Goal: Communication & Community: Answer question/provide support

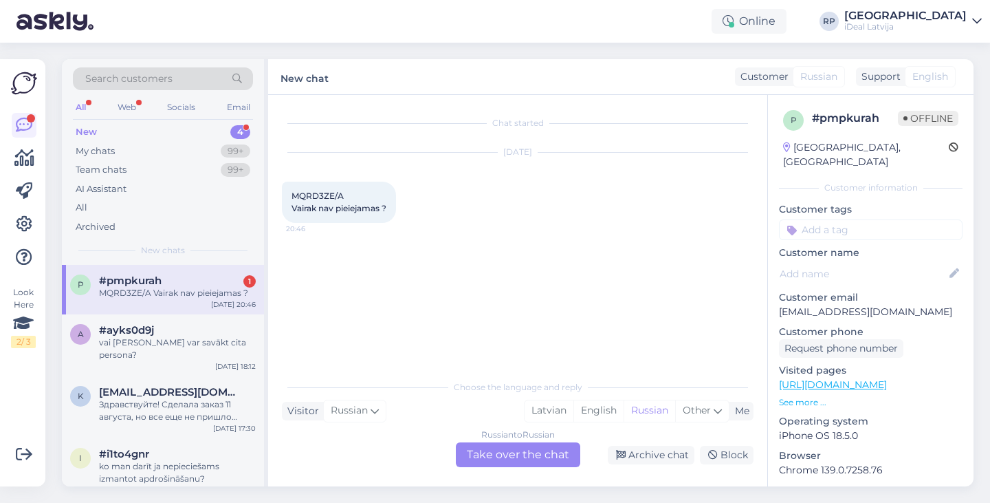
click at [363, 258] on div "Chat started Aug 14 2025 MQRD3ZE/A Vairak nav pieiejamas ? 20:46" at bounding box center [524, 235] width 484 height 252
click at [217, 279] on div "#pmpkurah 1" at bounding box center [177, 280] width 157 height 12
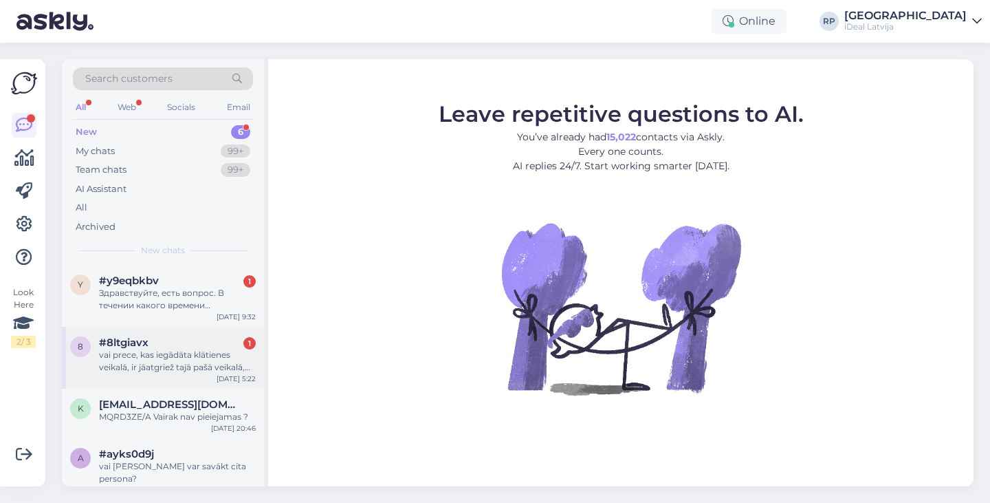
click at [175, 349] on div "vai prece, kas iegādāta klātienes veikalā, ir jāatgriež tajā pašā veikalā, vai …" at bounding box center [177, 361] width 157 height 25
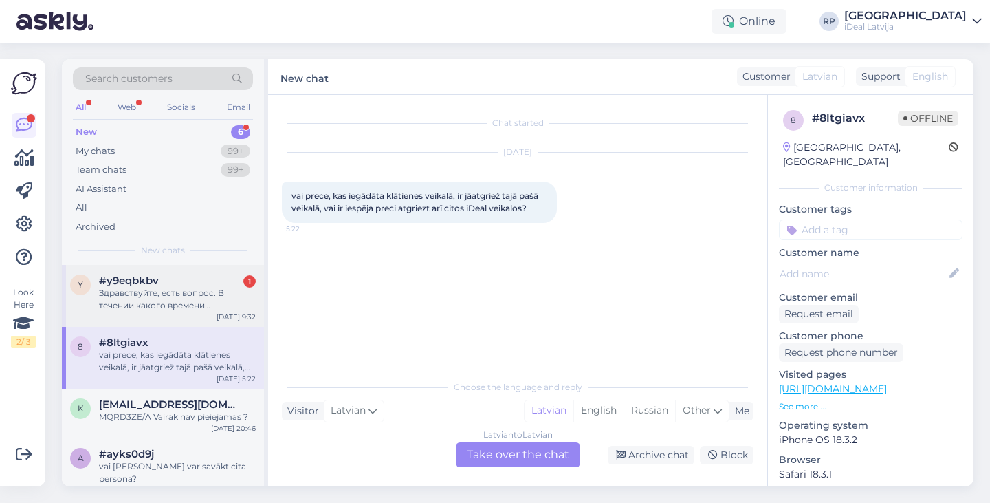
click at [179, 303] on div "Здравствуйте, есть вопрос. В течении какого времени устройство будет отправлено…" at bounding box center [177, 299] width 157 height 25
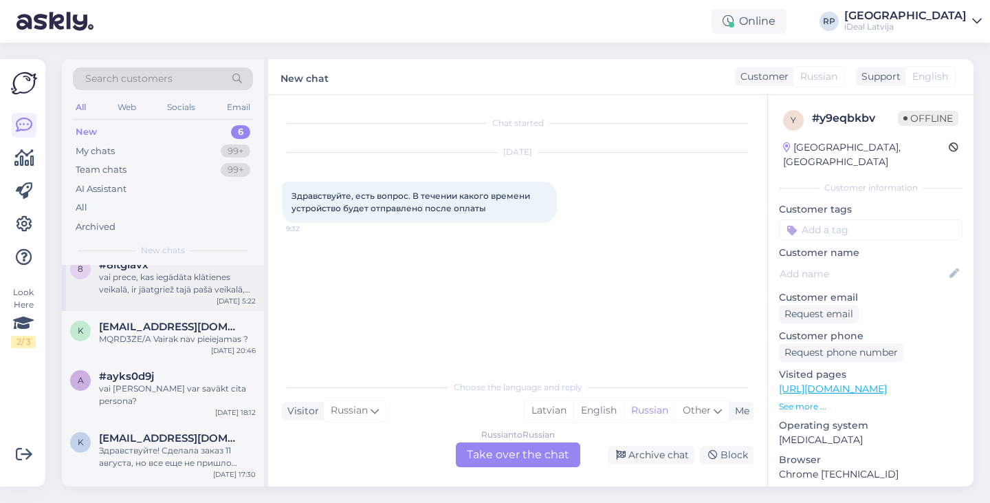
scroll to position [86, 0]
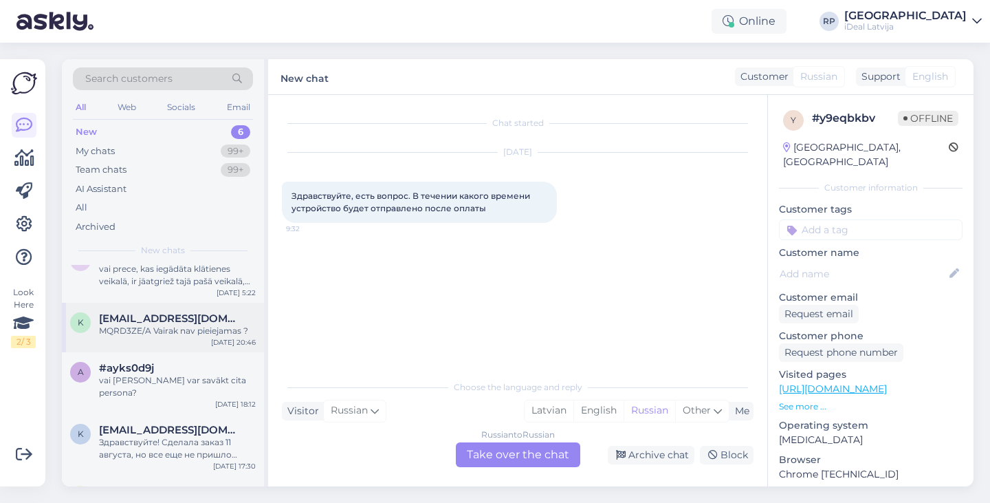
click at [195, 349] on div "k [EMAIL_ADDRESS][DOMAIN_NAME] MQRD3ZE/A Vairak nav pieiejamas ? [DATE] 20:46" at bounding box center [163, 328] width 202 height 50
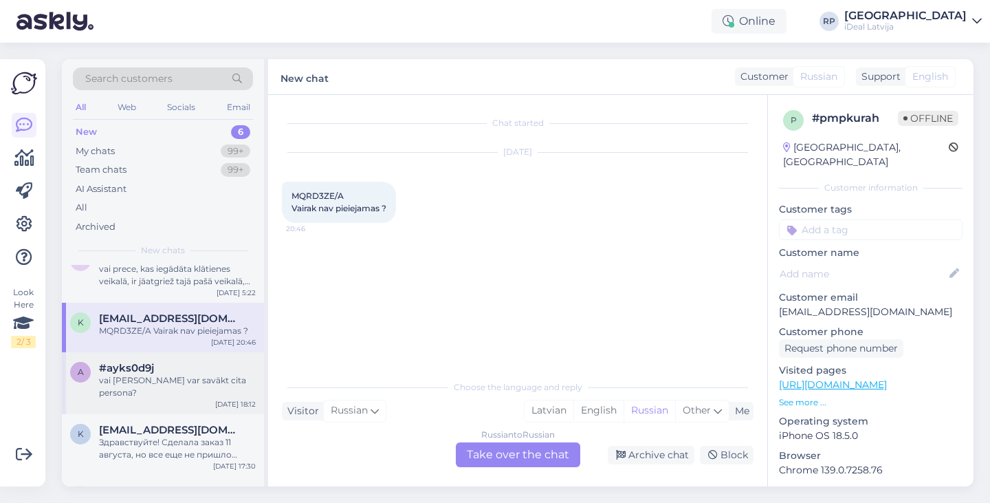
click at [194, 375] on div "vai [PERSON_NAME] var savākt cita persona?" at bounding box center [177, 386] width 157 height 25
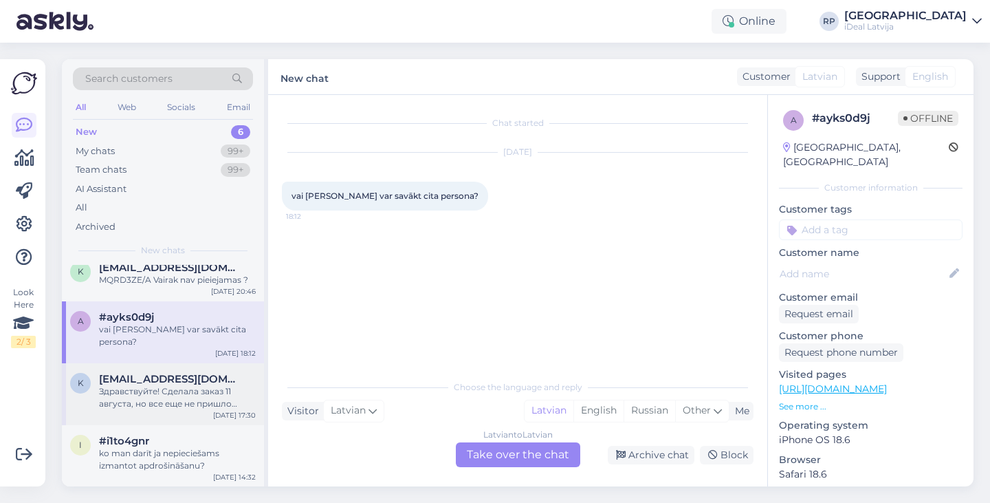
scroll to position [135, 0]
click at [190, 411] on div "k [EMAIL_ADDRESS][DOMAIN_NAME] Здравствуйте! Сделала заказ 11 августа, но все е…" at bounding box center [163, 395] width 202 height 62
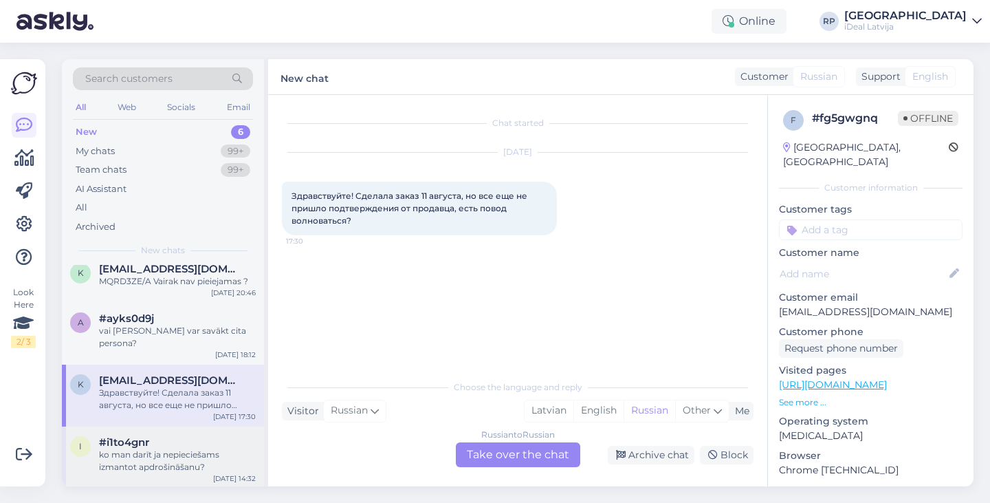
click at [188, 458] on div "ko man darīt ja nepieciešams izmantot apdrošināšanu?" at bounding box center [177, 460] width 157 height 25
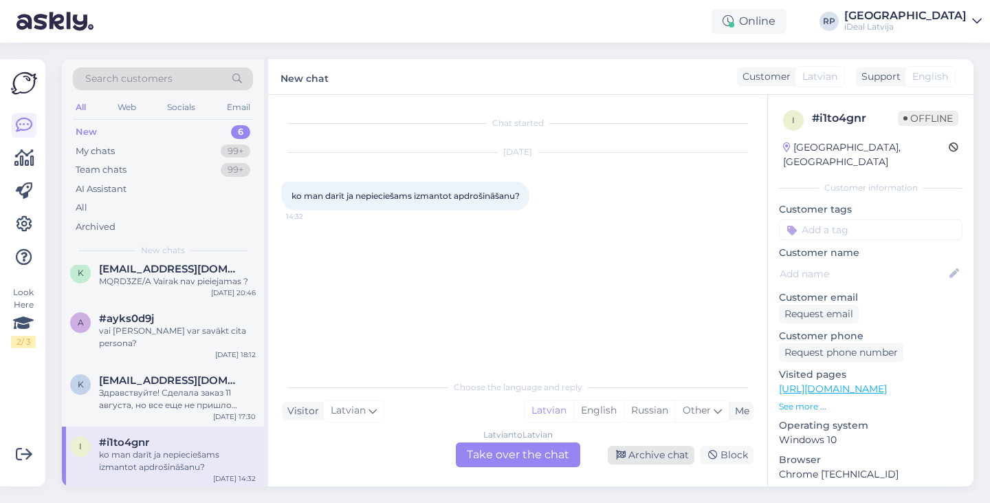
click at [662, 455] on div "Archive chat" at bounding box center [651, 455] width 87 height 19
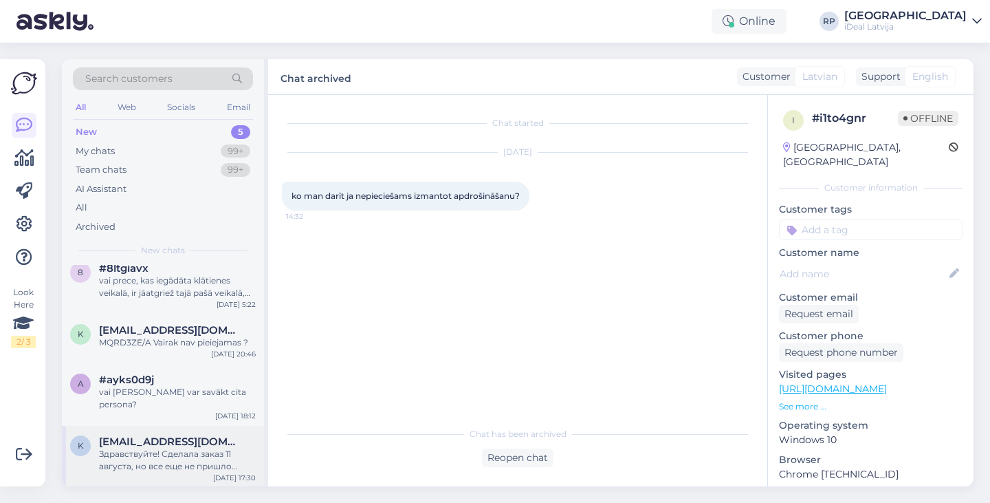
scroll to position [74, 0]
click at [208, 437] on span "[EMAIL_ADDRESS][DOMAIN_NAME]" at bounding box center [170, 442] width 143 height 12
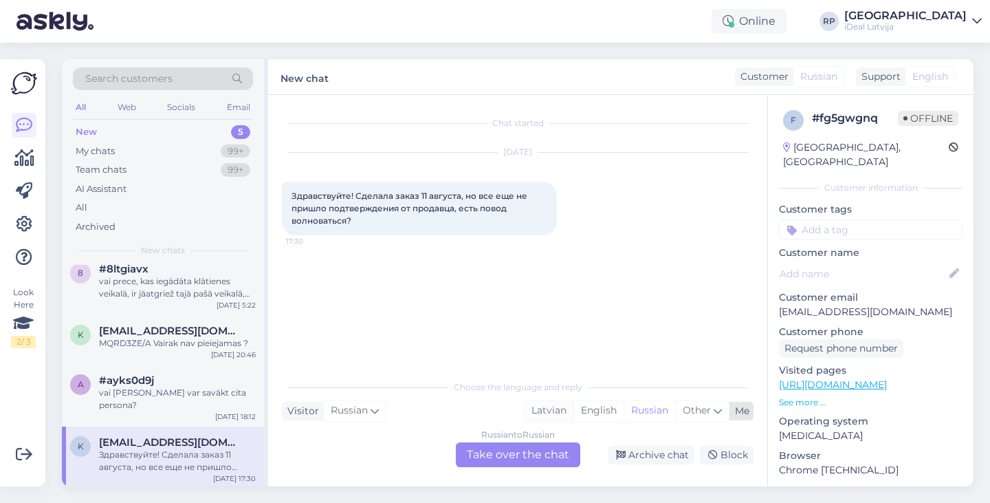
click at [561, 409] on div "Latvian" at bounding box center [549, 410] width 49 height 21
click at [194, 386] on div "vai [PERSON_NAME] var savākt cita persona?" at bounding box center [177, 398] width 157 height 25
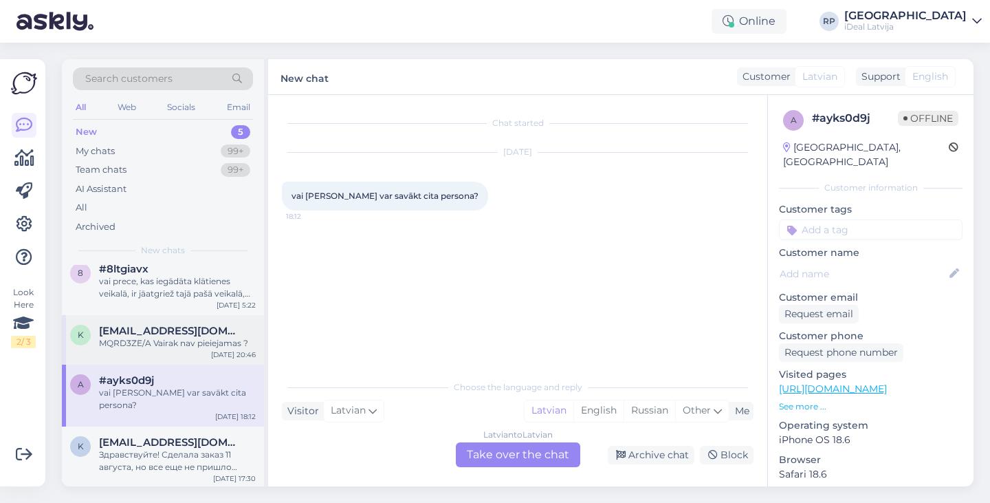
click at [202, 332] on span "[EMAIL_ADDRESS][DOMAIN_NAME]" at bounding box center [170, 331] width 143 height 12
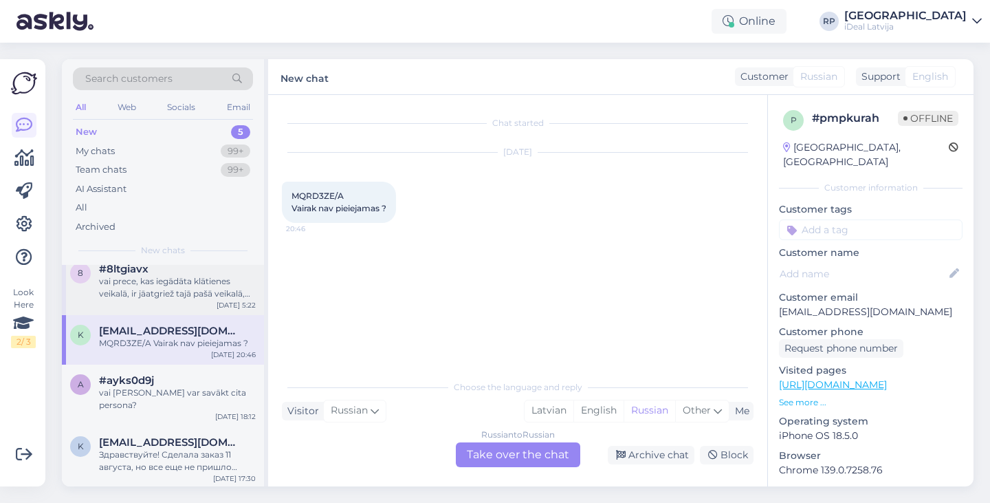
click at [215, 300] on div "8 #8ltgiavx vai prece, kas iegādāta klātienes veikalā, ir jāatgriež tajā pašā v…" at bounding box center [163, 284] width 202 height 62
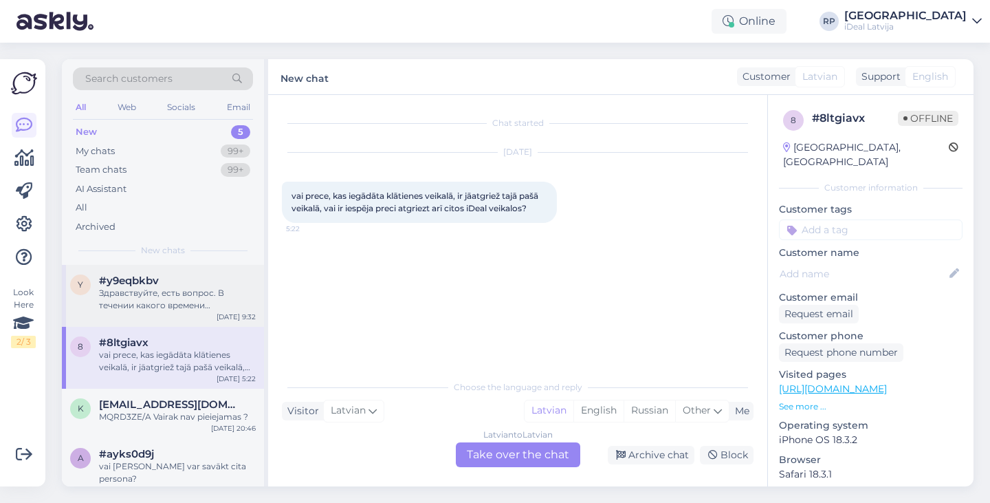
scroll to position [0, 0]
click at [215, 301] on div "Здравствуйте, есть вопрос. В течении какого времени устройство будет отправлено…" at bounding box center [177, 299] width 157 height 25
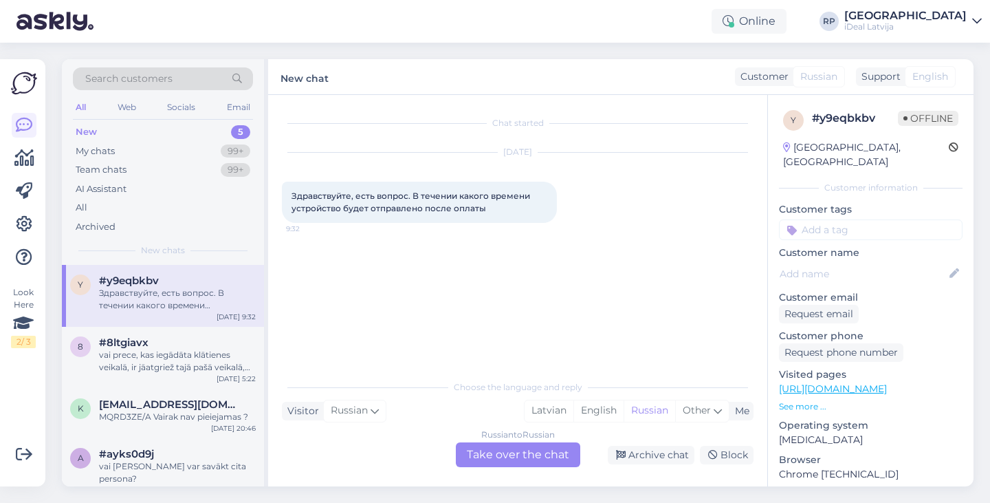
click at [331, 1] on div "Online RP [GEOGRAPHIC_DATA] iDeal [GEOGRAPHIC_DATA]" at bounding box center [495, 21] width 990 height 43
click at [234, 153] on div "99+" at bounding box center [236, 151] width 30 height 14
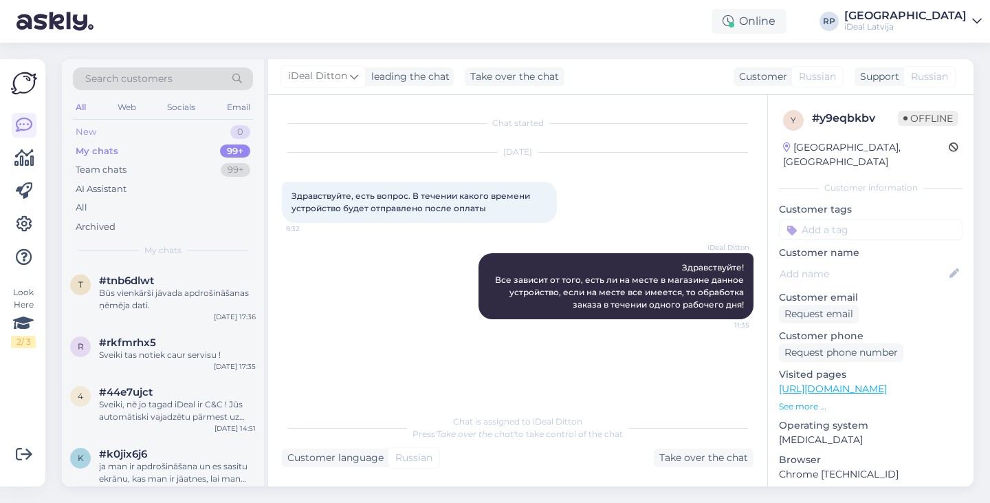
click at [199, 132] on div "New 0" at bounding box center [163, 131] width 180 height 19
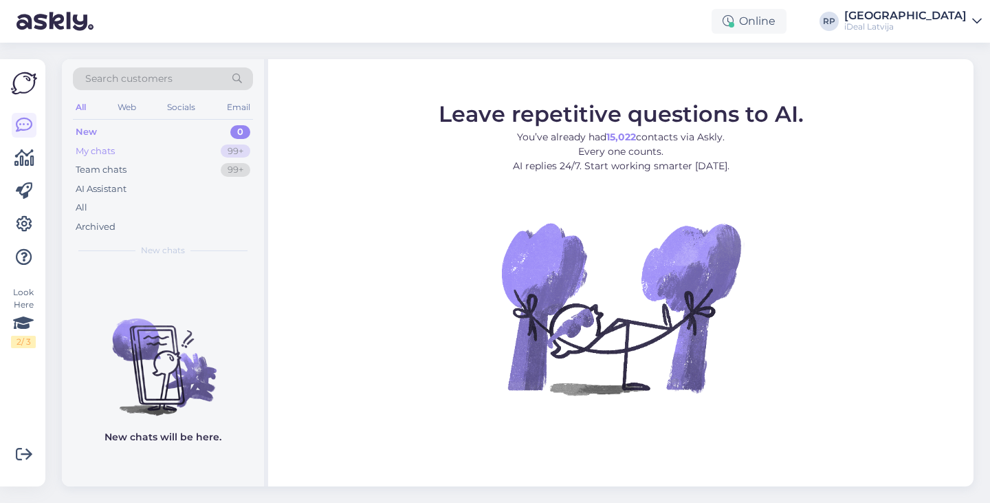
click at [217, 155] on div "My chats 99+" at bounding box center [163, 151] width 180 height 19
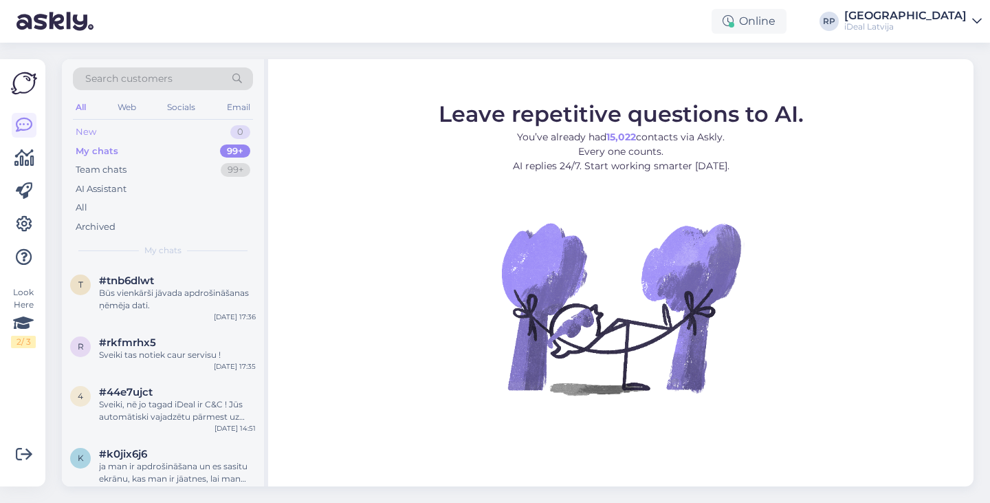
click at [190, 138] on div "New 0" at bounding box center [163, 131] width 180 height 19
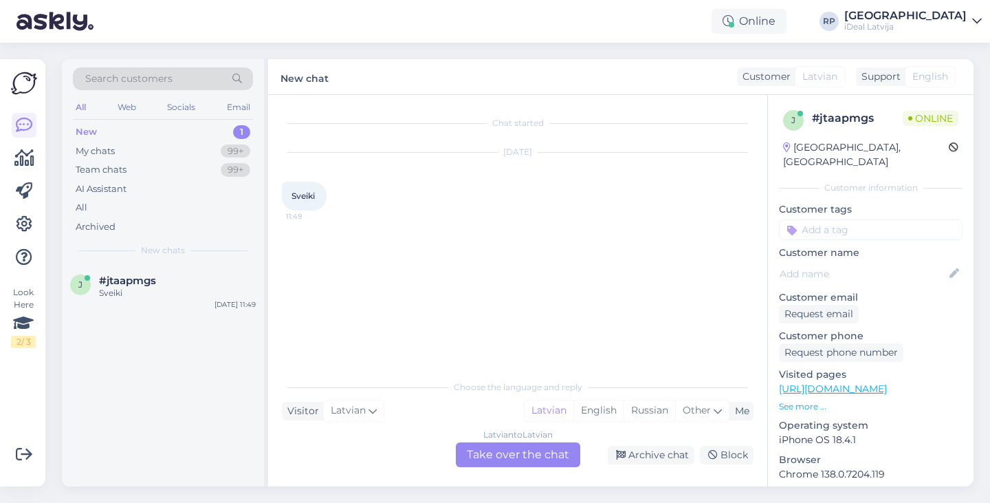
click at [168, 301] on div "j #jtaapmgs Sveiki Aug 15 11:49" at bounding box center [163, 290] width 202 height 50
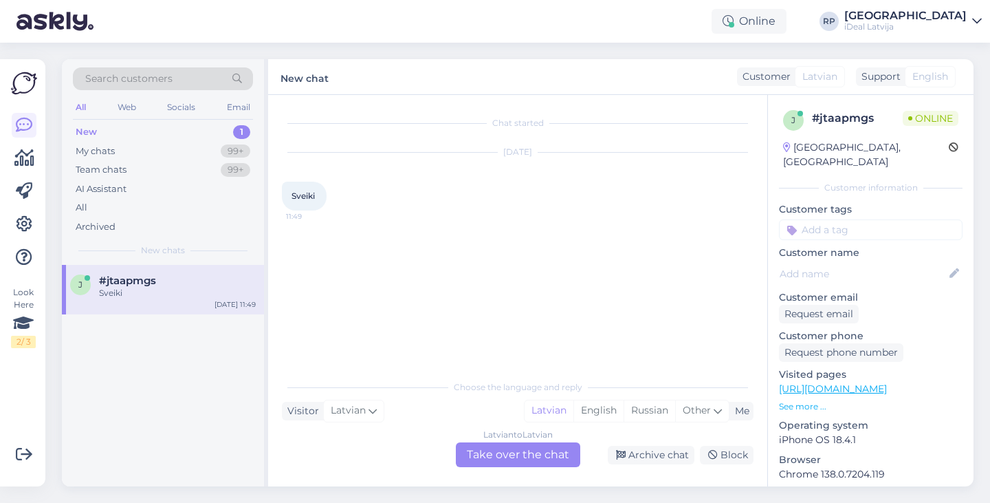
click at [817, 400] on p "See more ..." at bounding box center [871, 406] width 184 height 12
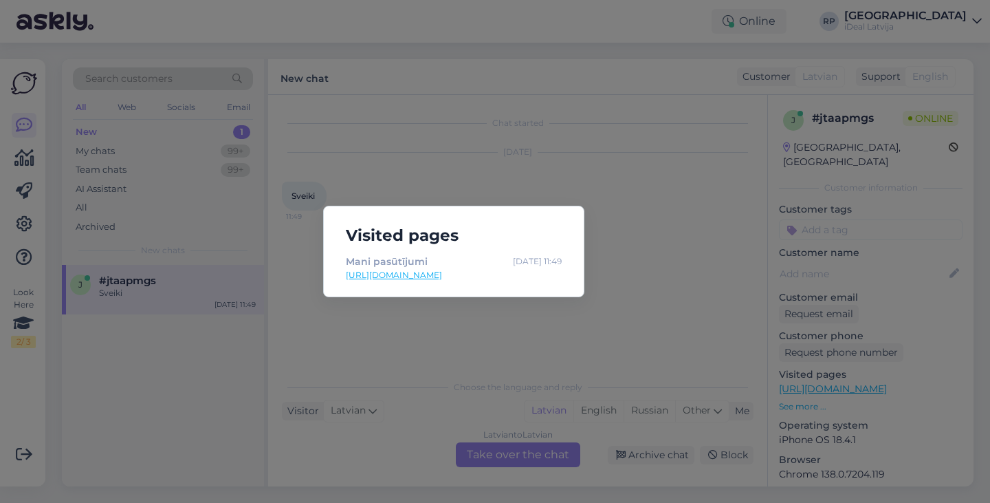
click at [602, 253] on div "Visited pages Mani pasūtījumi Aug 15 11:49 https://www.shop.cec.lv/customer/acc…" at bounding box center [495, 251] width 990 height 503
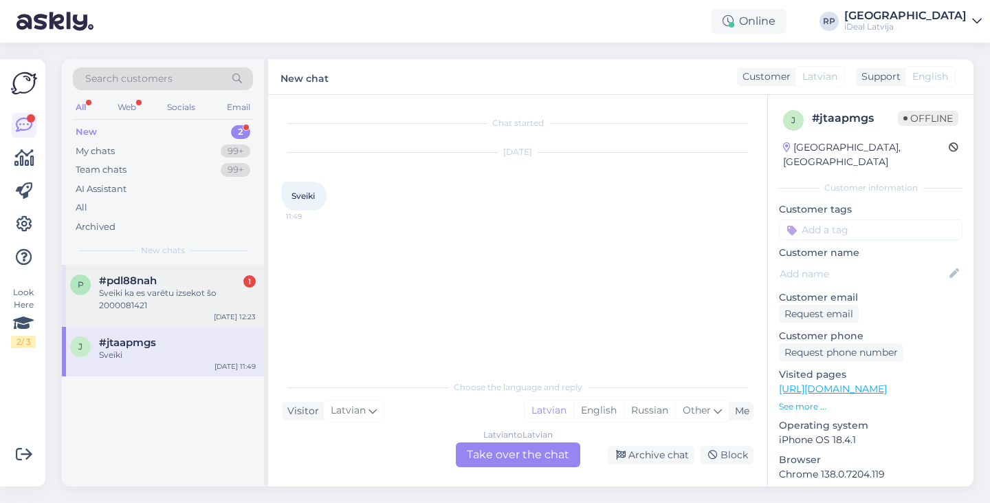
click at [201, 272] on div "p #pdl88nah 1 Sveiki ka es varētu izsekot šo 2000081421 Aug 15 12:23" at bounding box center [163, 296] width 202 height 62
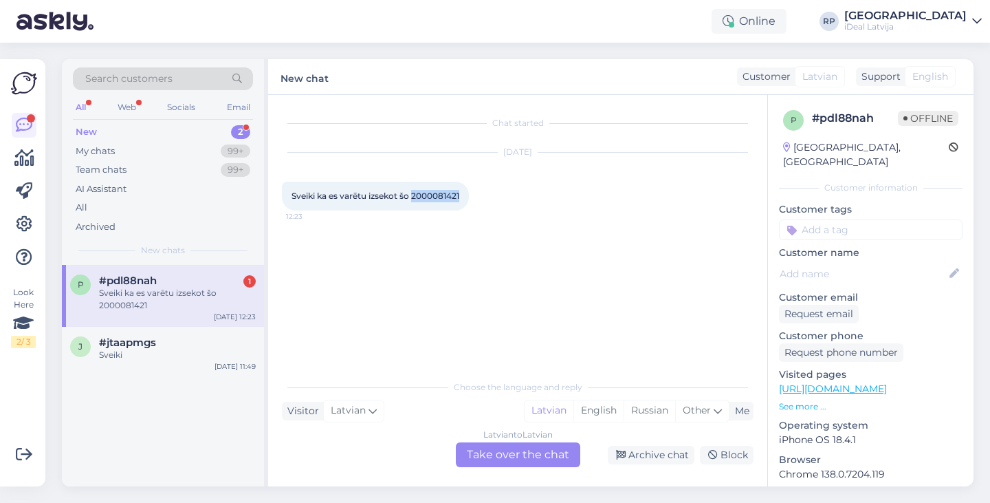
drag, startPoint x: 466, startPoint y: 195, endPoint x: 416, endPoint y: 197, distance: 49.5
click at [416, 197] on div "Sveiki ka es varētu izsekot šo 2000081421 12:23" at bounding box center [375, 196] width 187 height 29
copy span "2000081421"
click at [498, 452] on div "Latvian to Latvian Take over the chat" at bounding box center [518, 454] width 124 height 25
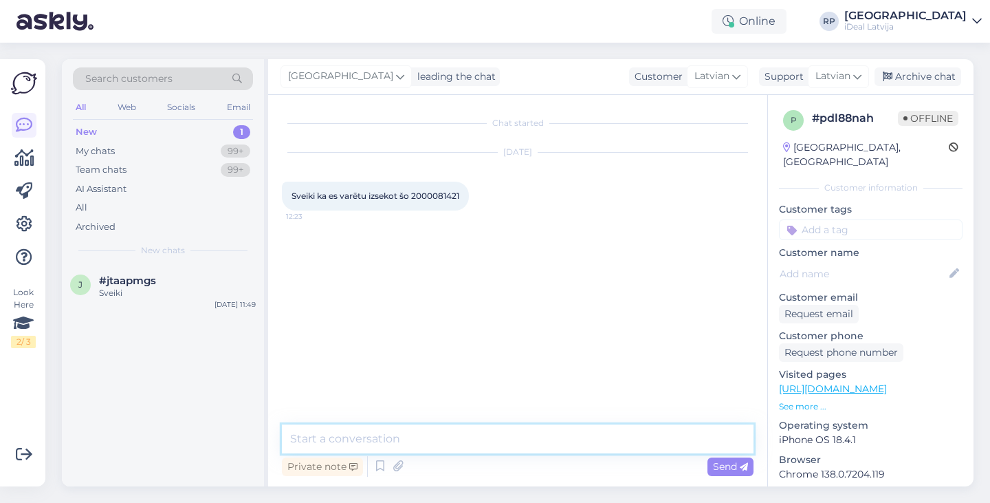
click at [497, 436] on textarea at bounding box center [518, 438] width 472 height 29
type textarea "Sveiki, šis pasūtījums tik tikko tika sapakots un tiks ievietots pakomātā."
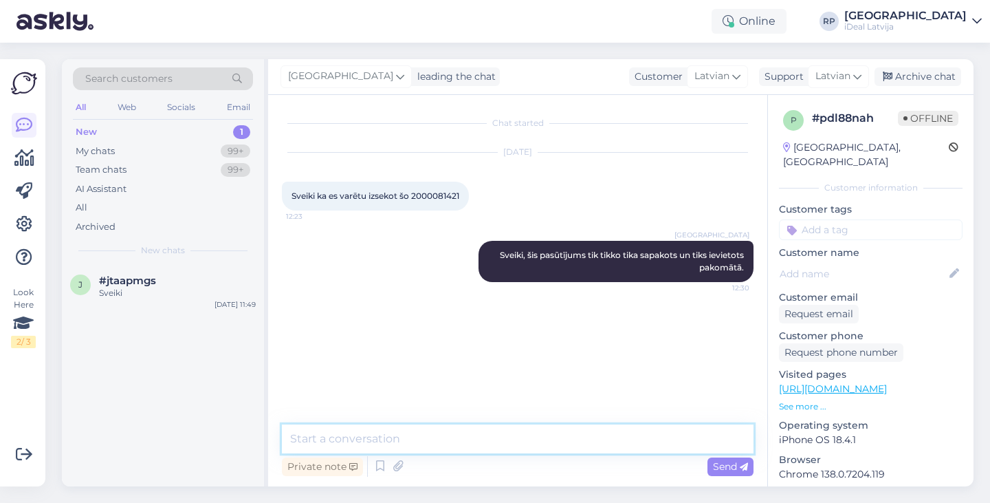
paste textarea "CC825586518EE"
type textarea "CC825586518EE"
type textarea "Šeit būs tracking number"
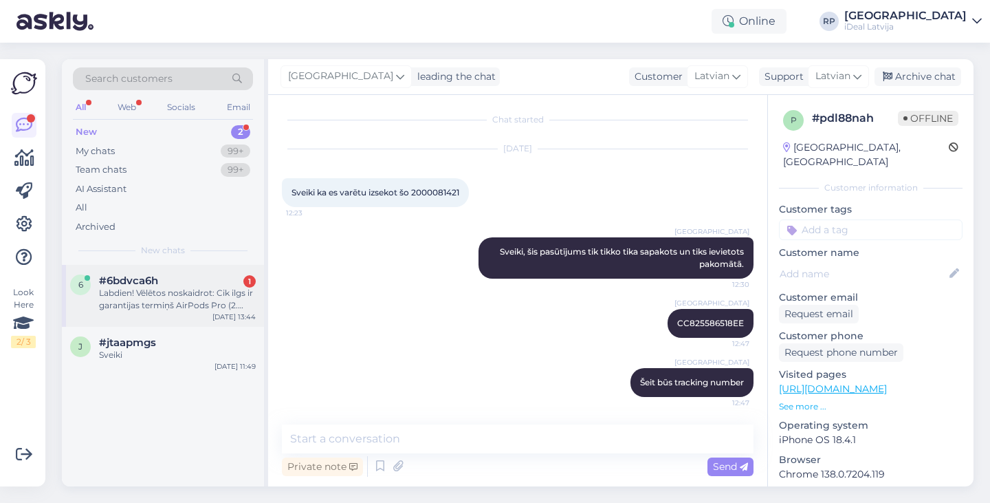
click at [135, 283] on span "#6bdvca6h" at bounding box center [128, 280] width 59 height 12
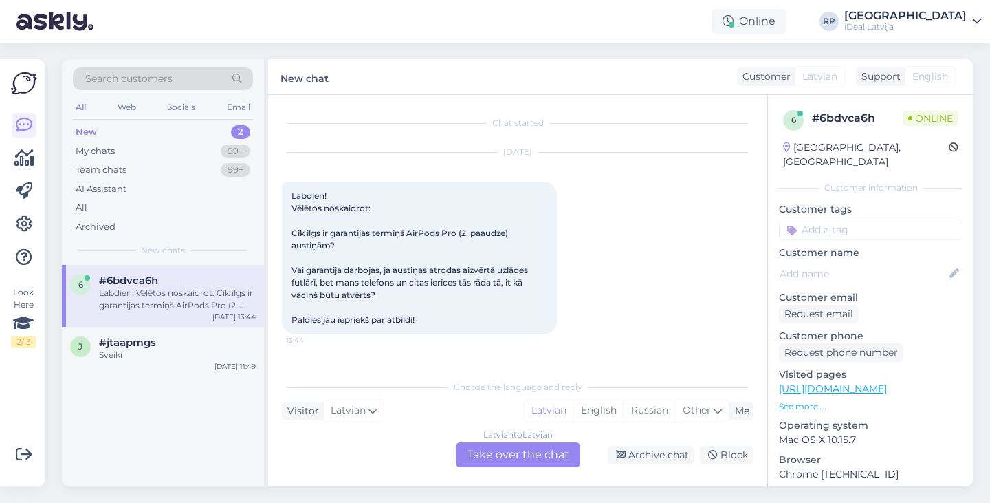
scroll to position [0, 0]
click at [478, 454] on div "Latvian to Latvian Take over the chat" at bounding box center [518, 454] width 124 height 25
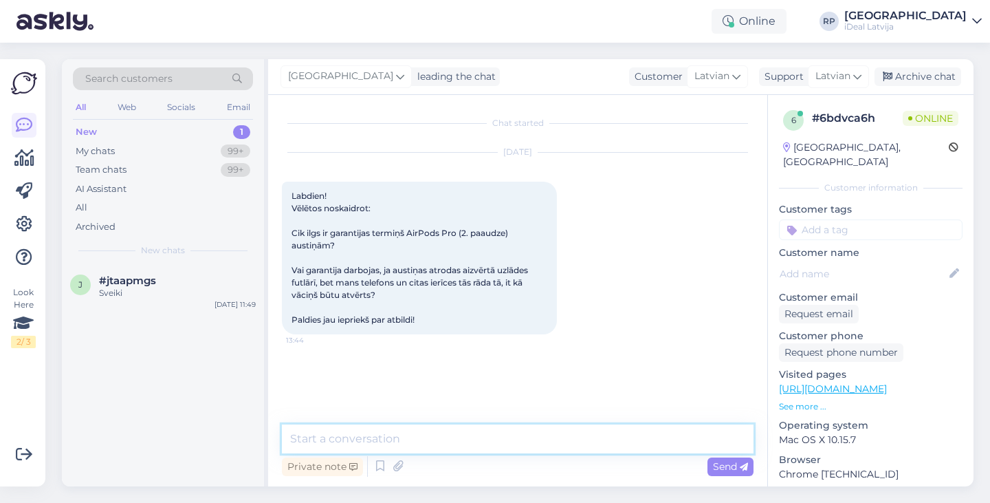
click at [476, 444] on textarea at bounding box center [518, 438] width 472 height 29
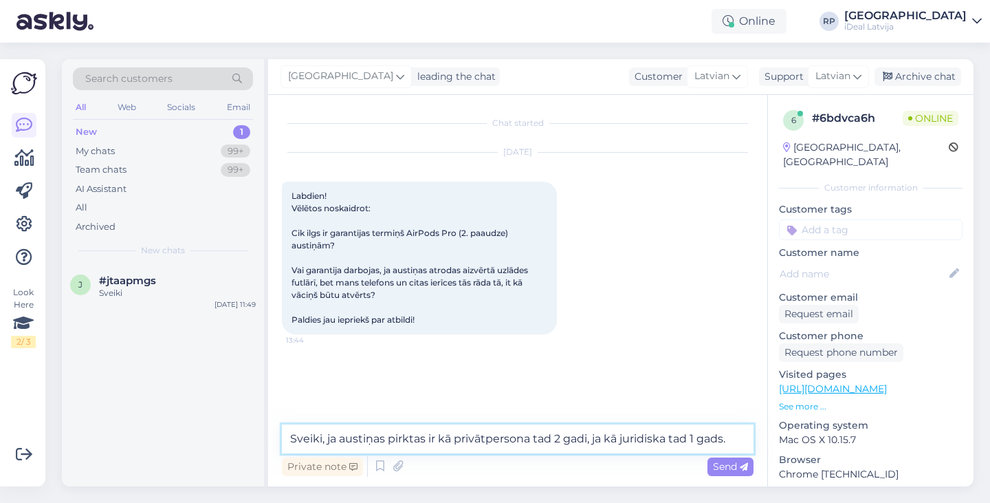
click at [437, 437] on textarea "Sveiki, ja austiņas pirktas ir kā privātpersona tad 2 gadi, ja kā juridiska tad…" at bounding box center [518, 438] width 472 height 29
type textarea "Sveiki, ja austiņas iegādājāties kā privātpersona tad 2 gadi, ja kā juridiska t…"
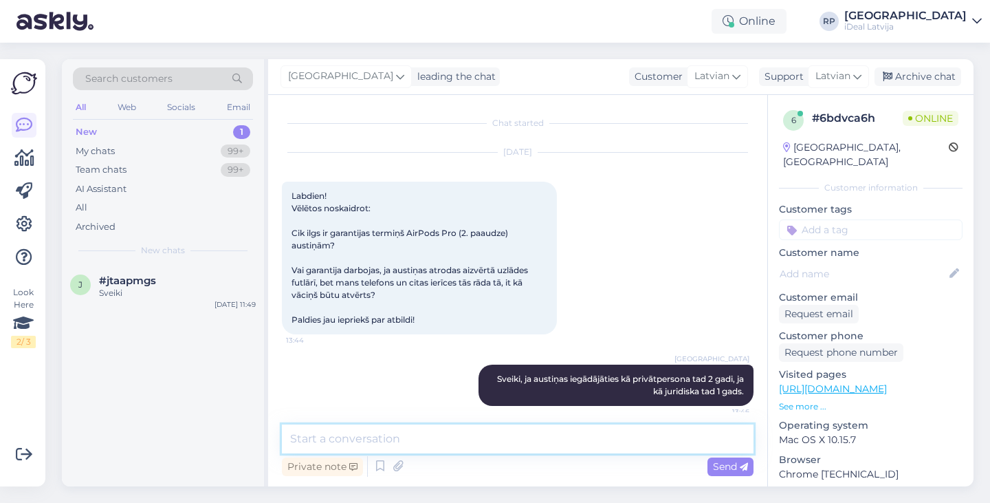
scroll to position [9, 0]
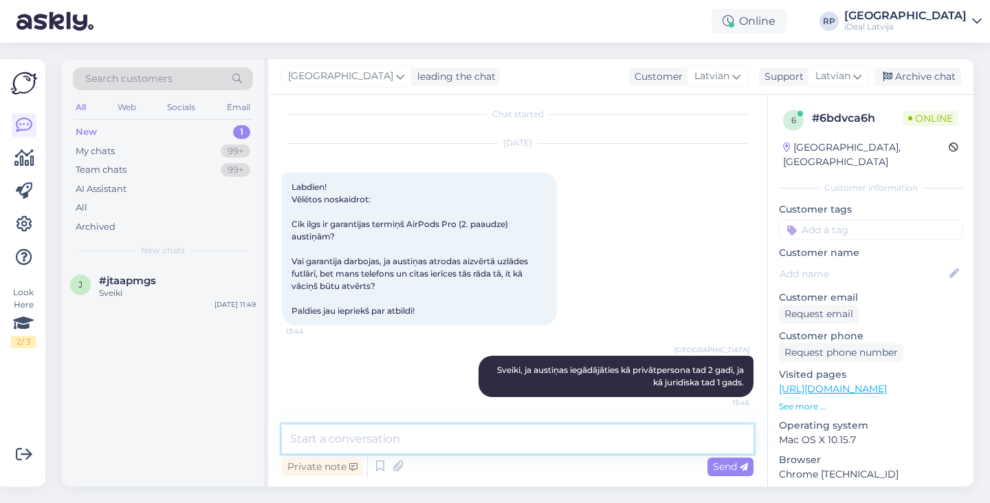
click at [535, 443] on textarea at bounding box center [518, 438] width 472 height 29
click at [603, 1] on div "Online RP [GEOGRAPHIC_DATA] iDeal [GEOGRAPHIC_DATA]" at bounding box center [495, 21] width 990 height 43
click at [167, 138] on div "New 1" at bounding box center [163, 131] width 180 height 19
click at [219, 151] on div "My chats 99+" at bounding box center [163, 151] width 180 height 19
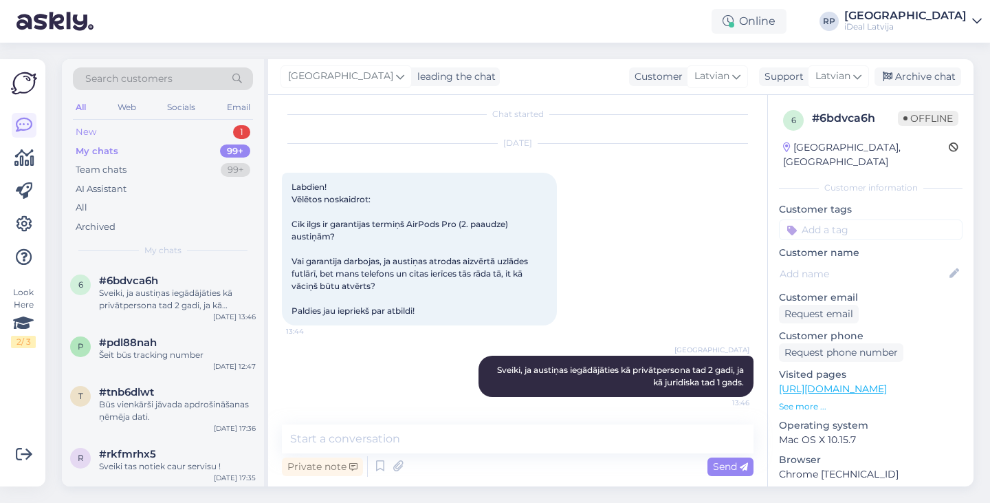
click at [198, 132] on div "New 1" at bounding box center [163, 131] width 180 height 19
